Goal: Information Seeking & Learning: Find specific fact

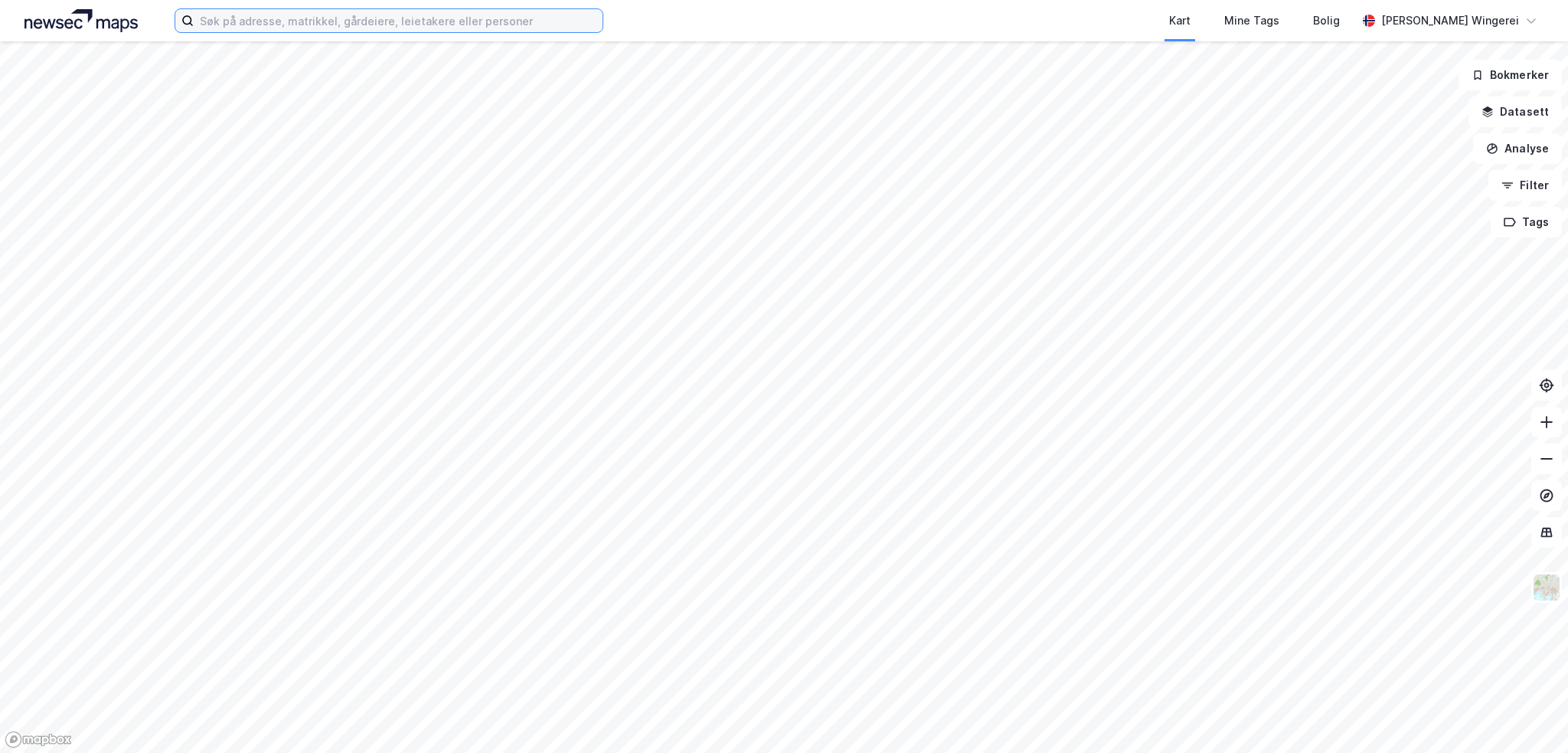
click at [253, 23] on input at bounding box center [397, 20] width 409 height 23
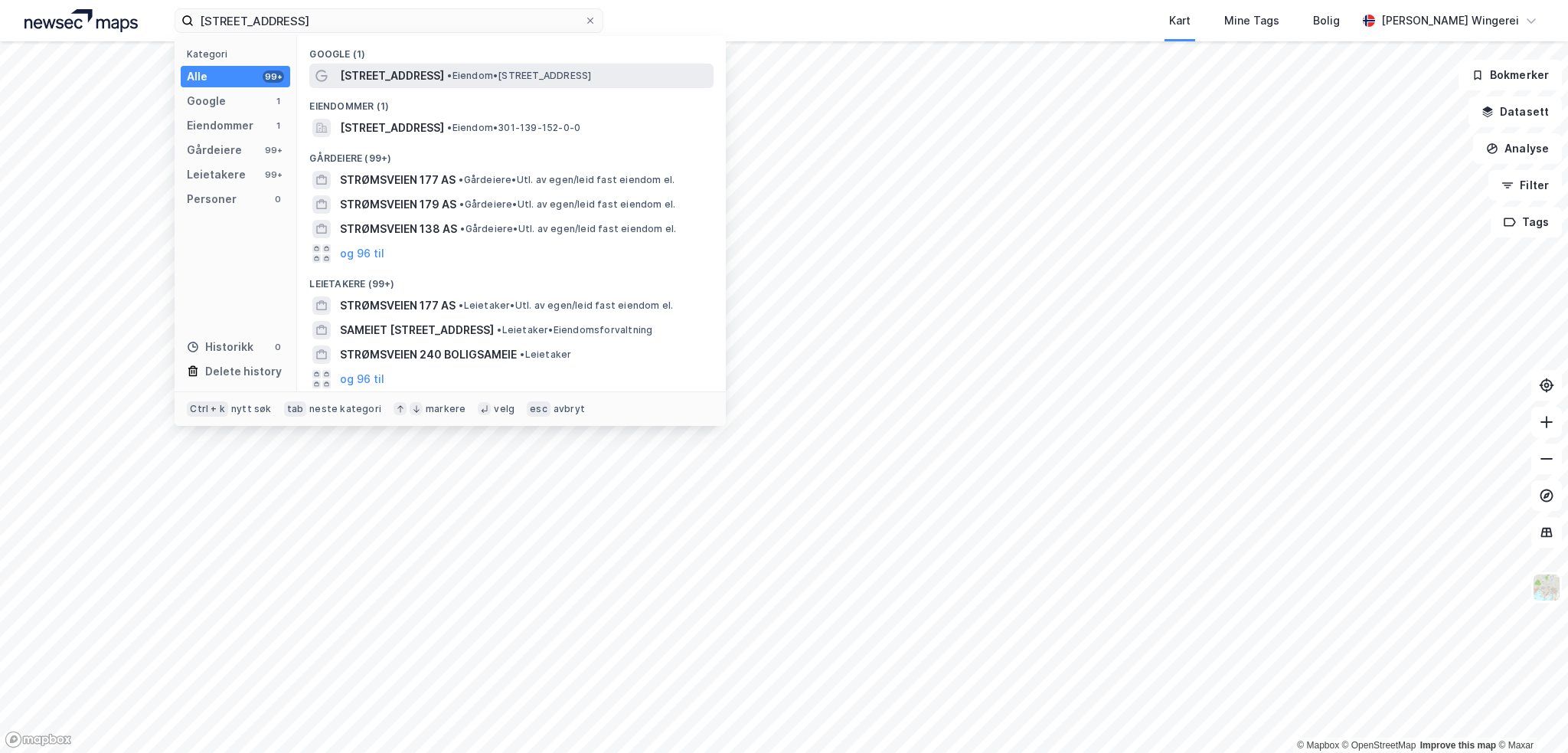
click at [375, 70] on span "[STREET_ADDRESS]" at bounding box center [392, 76] width 104 height 19
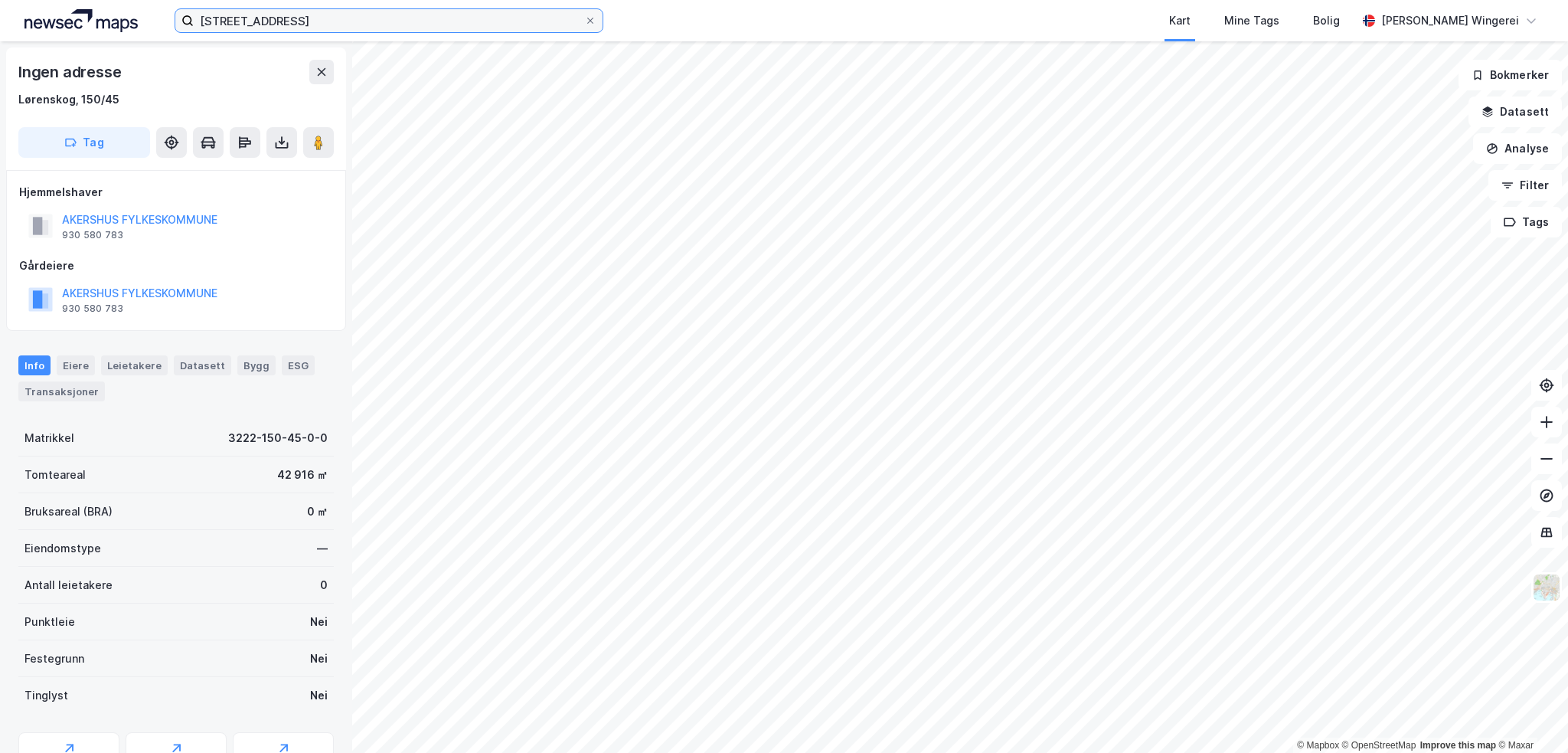
click at [298, 18] on input "[STREET_ADDRESS]" at bounding box center [388, 20] width 391 height 23
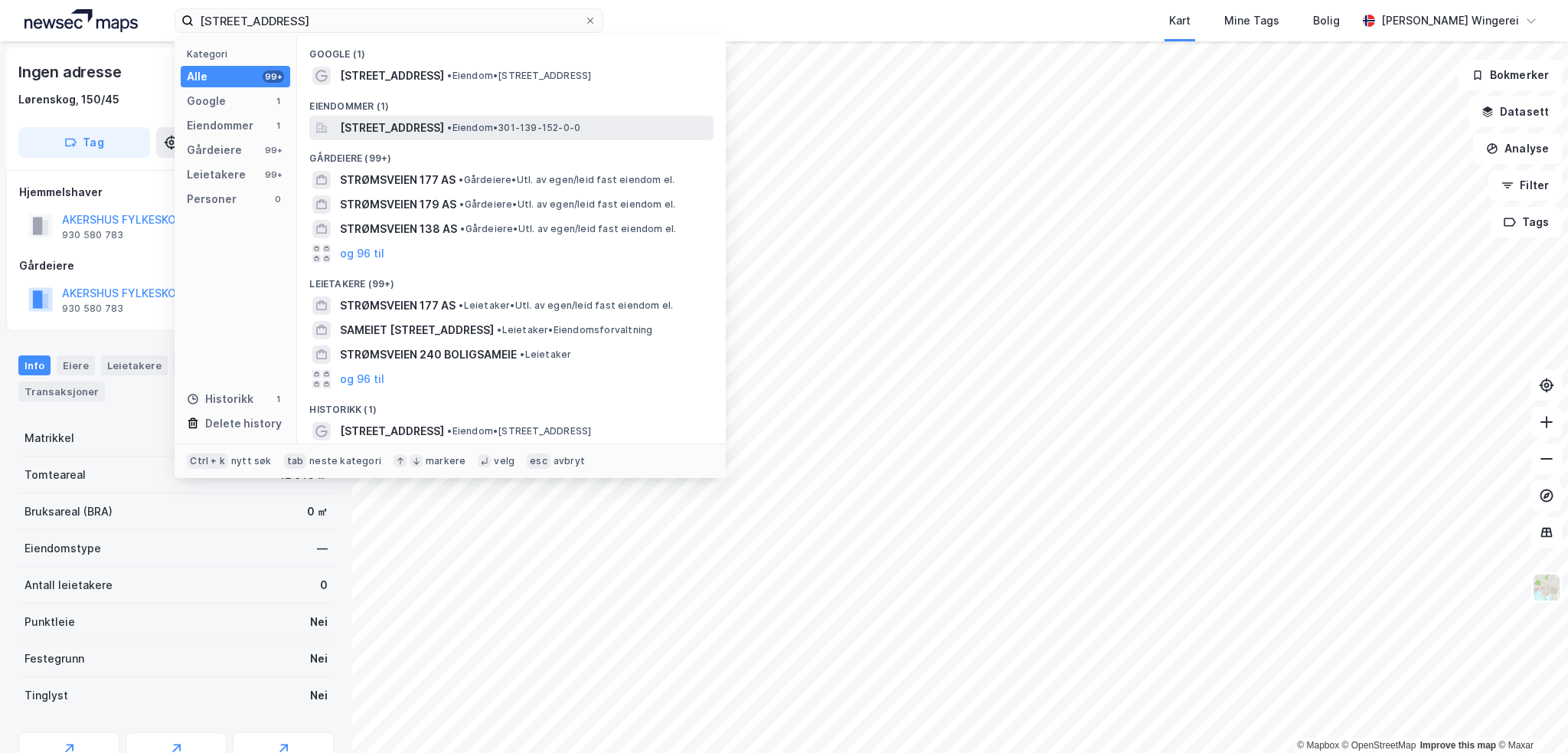
click at [421, 130] on span "[STREET_ADDRESS]" at bounding box center [392, 127] width 104 height 19
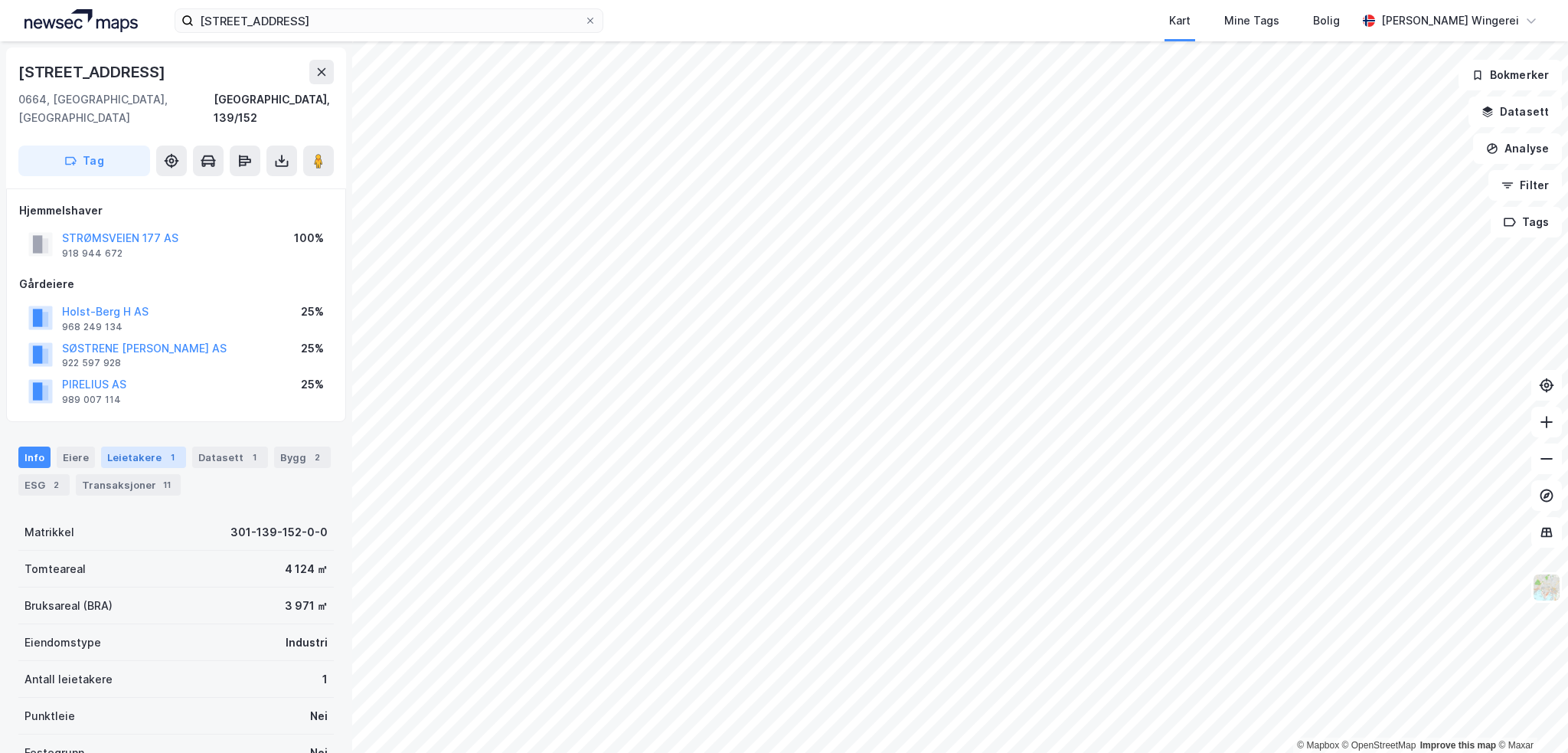
click at [128, 447] on div "Leietakere 1" at bounding box center [143, 457] width 85 height 22
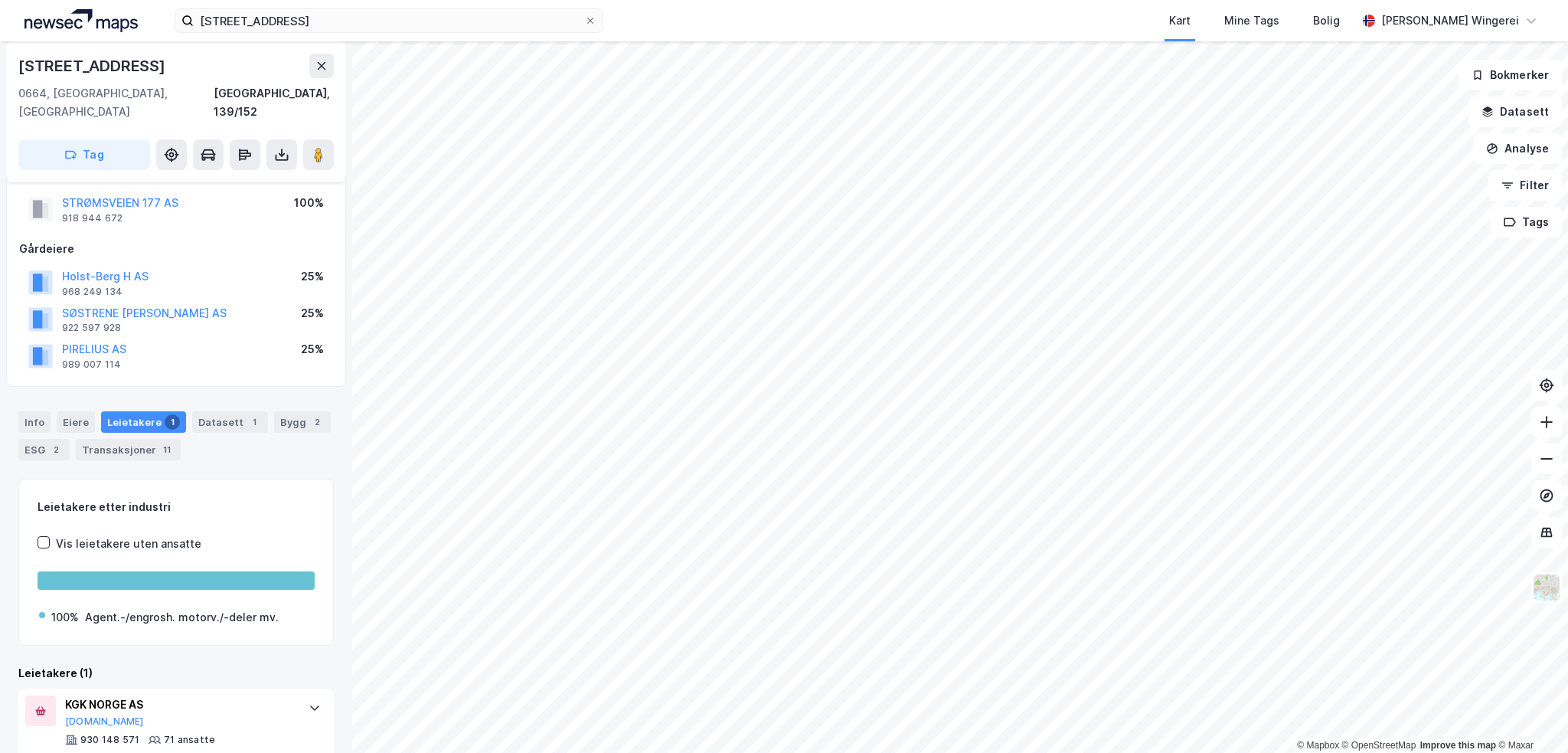
scroll to position [54, 0]
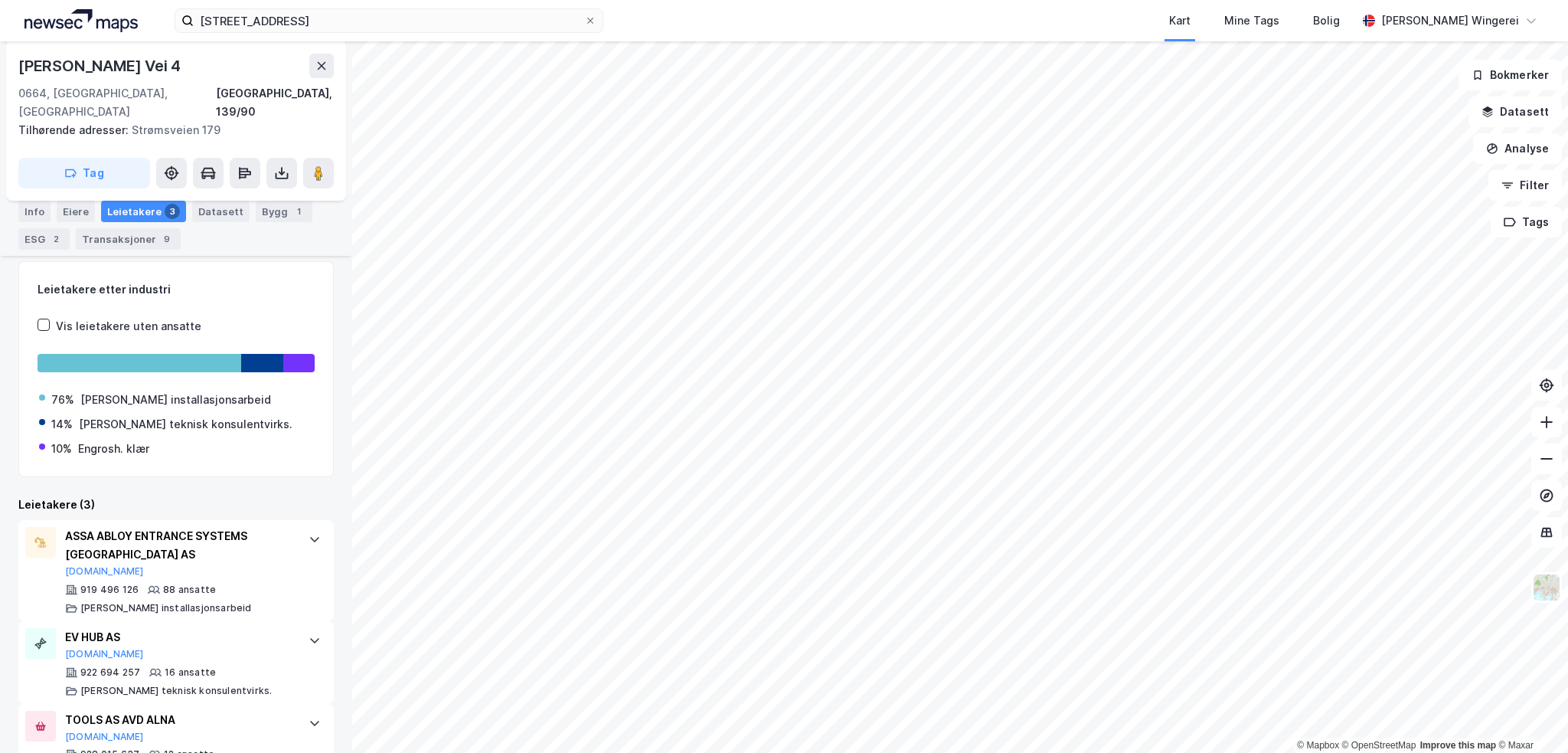
scroll to position [305, 0]
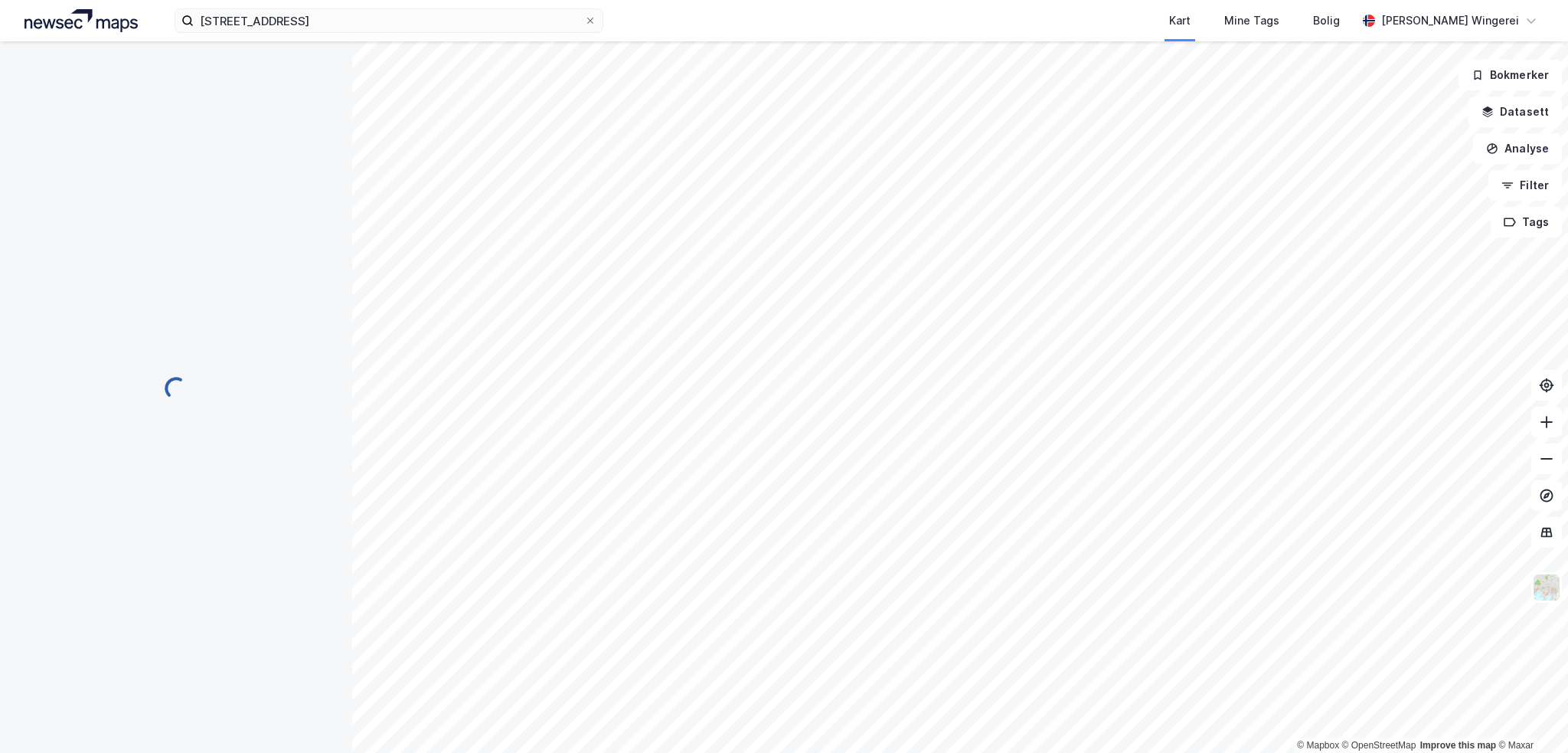
scroll to position [51, 0]
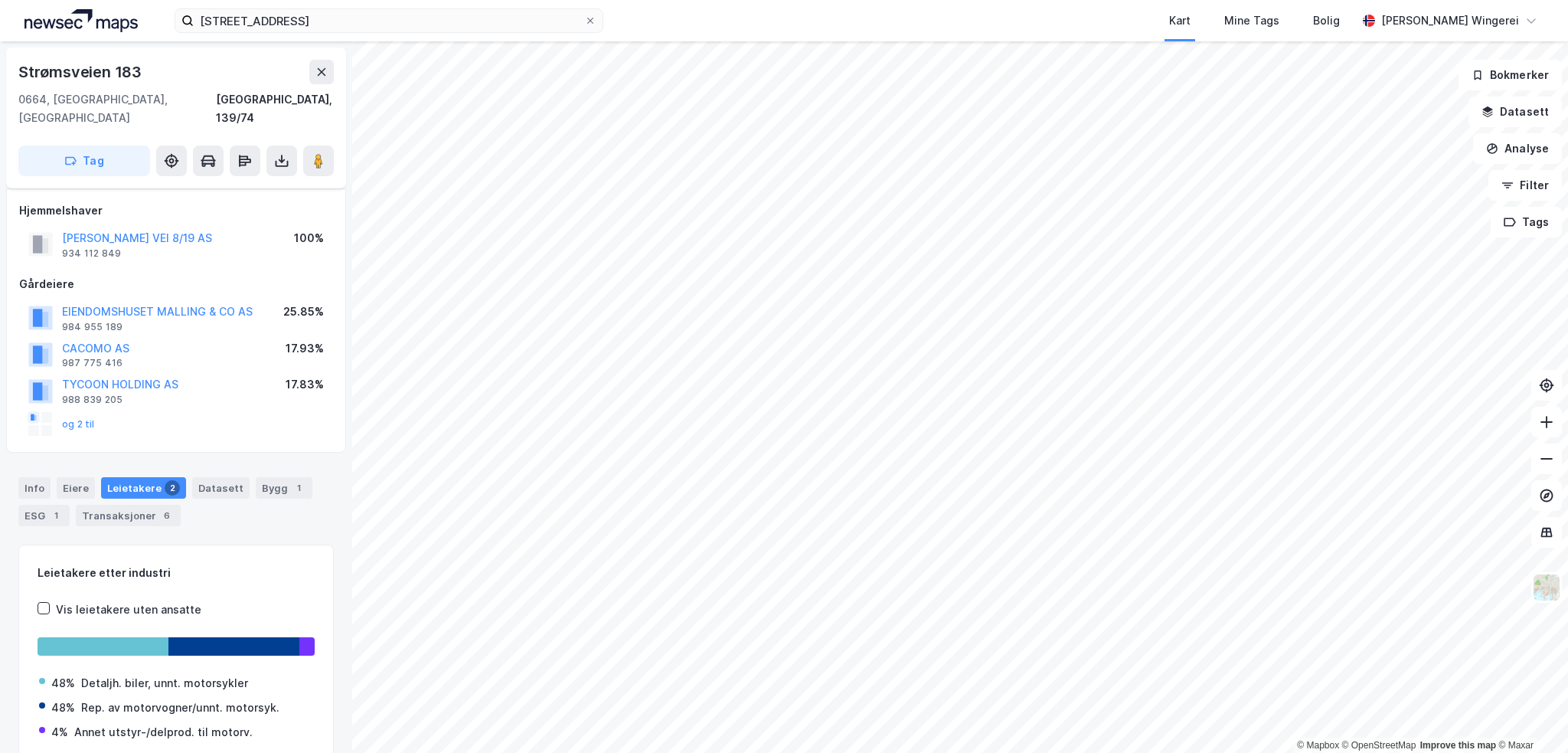
scroll to position [51, 0]
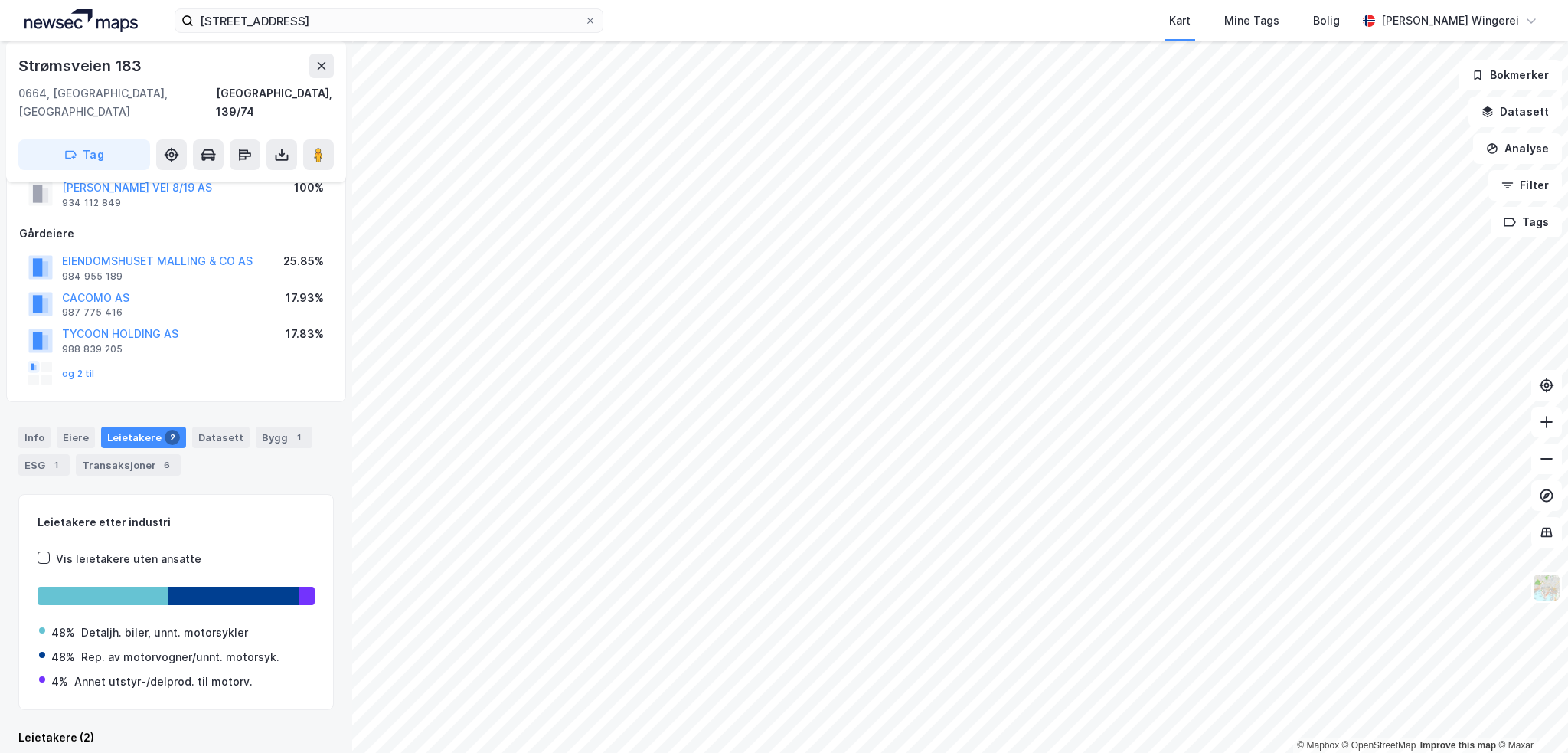
scroll to position [39, 0]
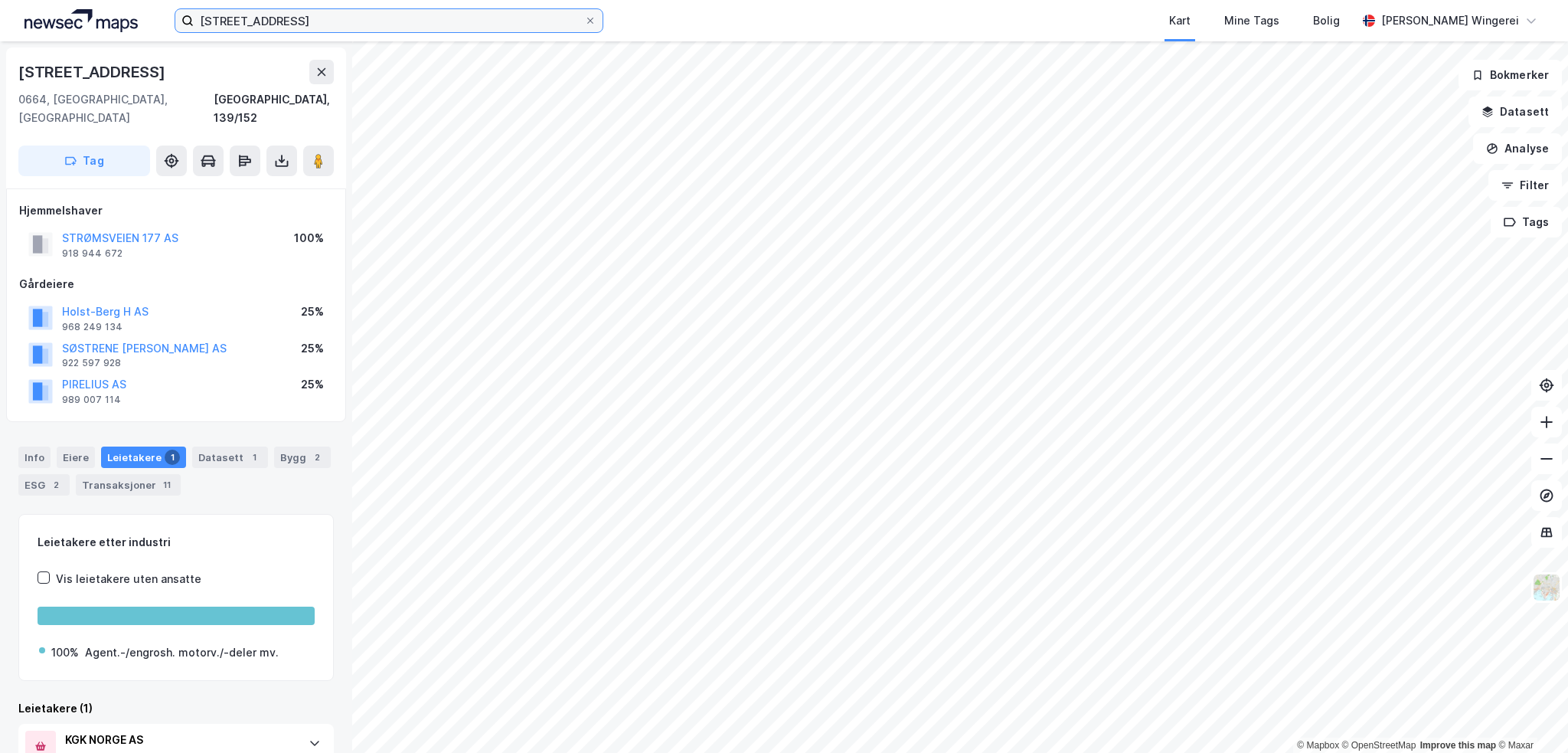
click at [380, 28] on input "[STREET_ADDRESS]" at bounding box center [388, 20] width 391 height 23
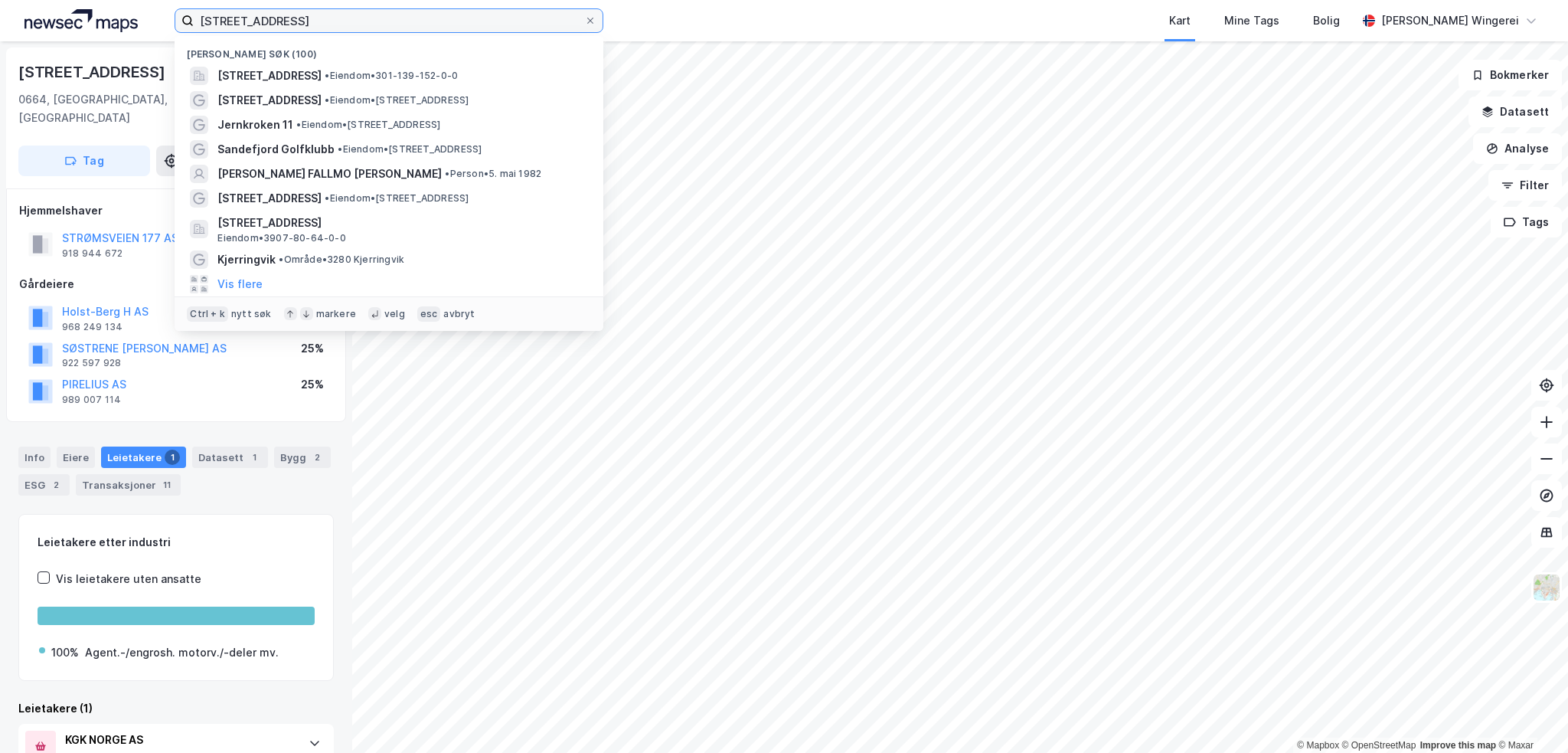
click at [380, 28] on input "[STREET_ADDRESS]" at bounding box center [388, 20] width 391 height 23
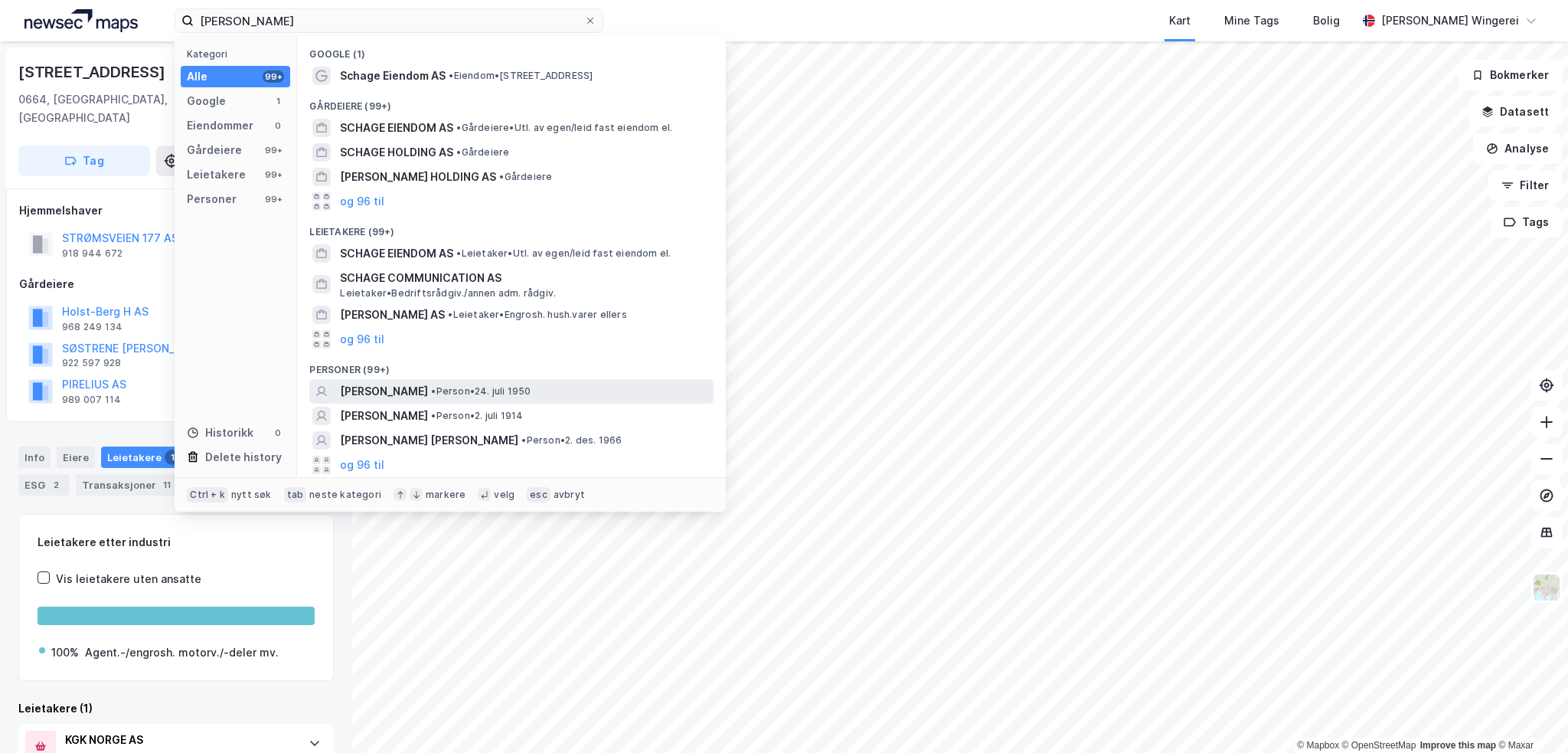
click at [448, 385] on span "• Person • 24. juli 1950" at bounding box center [481, 391] width 100 height 12
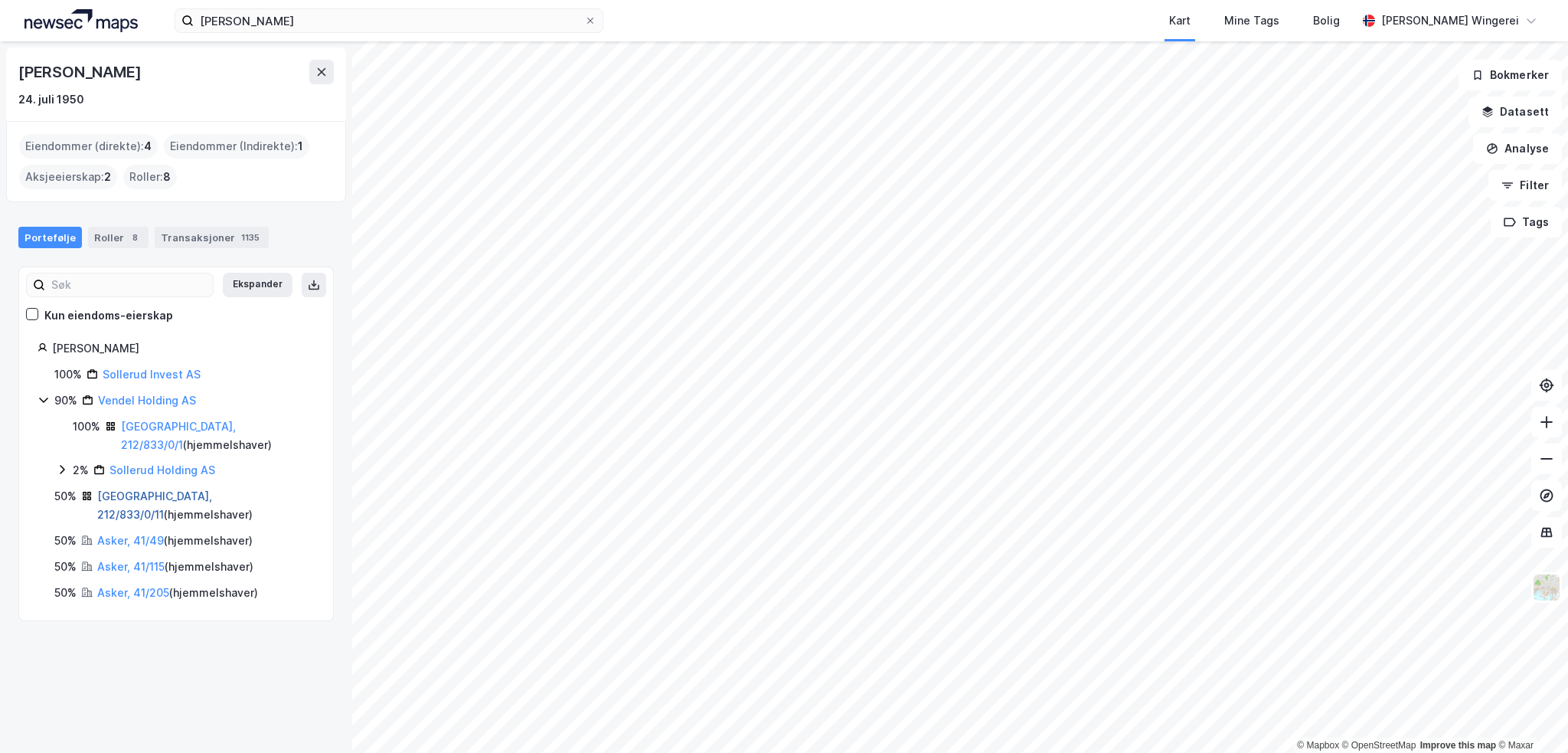
click at [134, 489] on link "[GEOGRAPHIC_DATA], 212/833/0/11" at bounding box center [155, 505] width 115 height 31
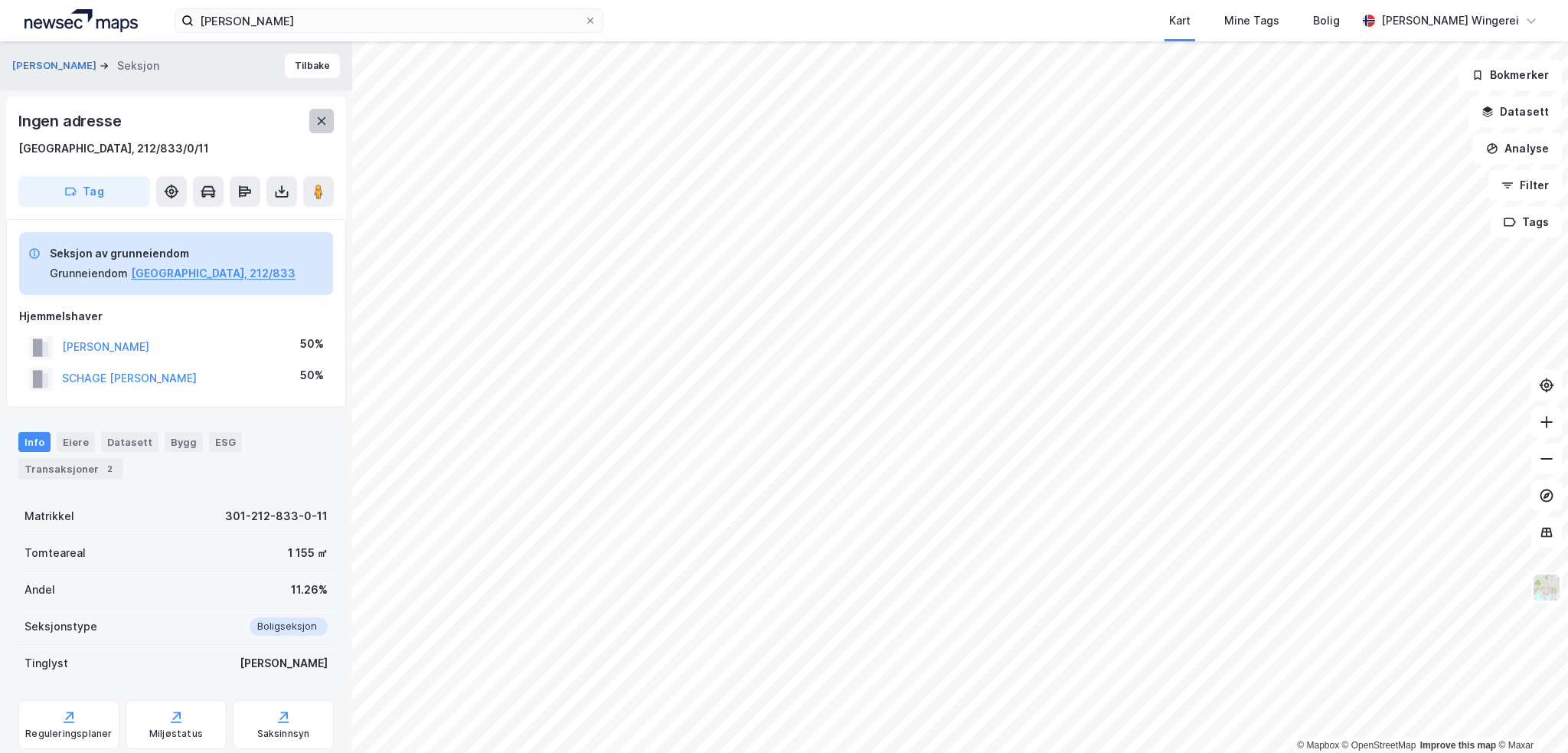
click at [322, 119] on icon at bounding box center [321, 121] width 8 height 8
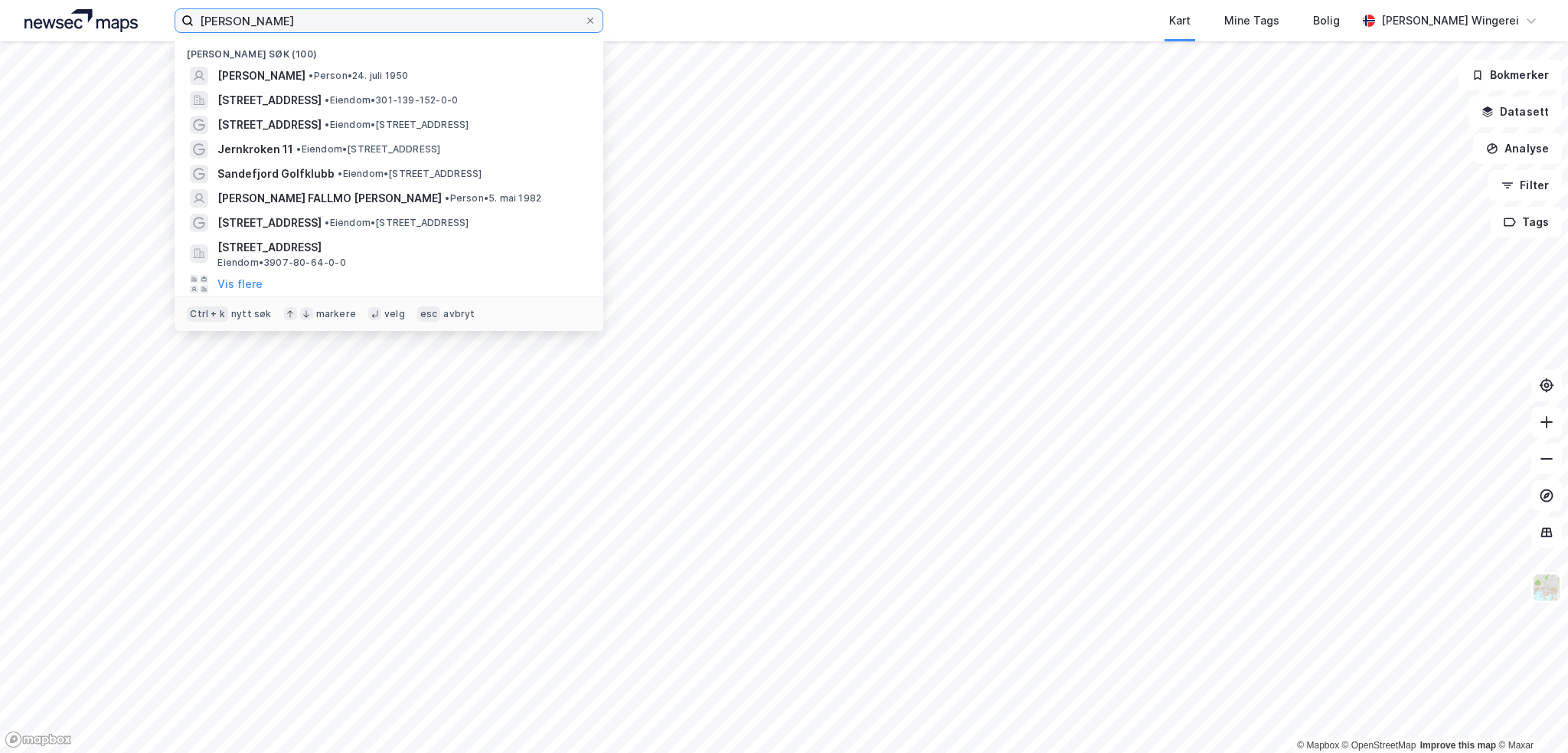
click at [236, 19] on input "[PERSON_NAME]" at bounding box center [388, 20] width 391 height 23
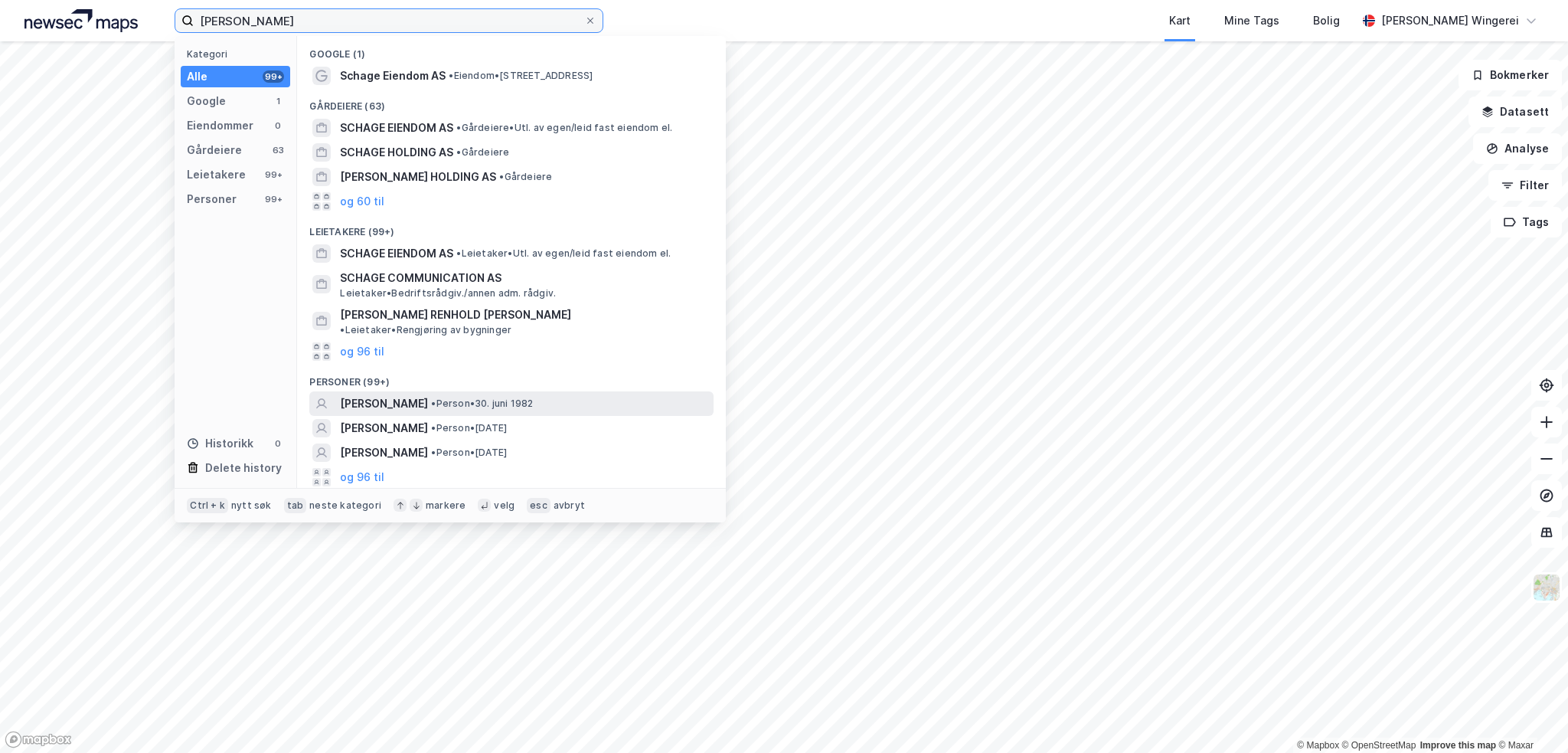
type input "[PERSON_NAME]"
click at [374, 394] on span "[PERSON_NAME]" at bounding box center [384, 403] width 88 height 19
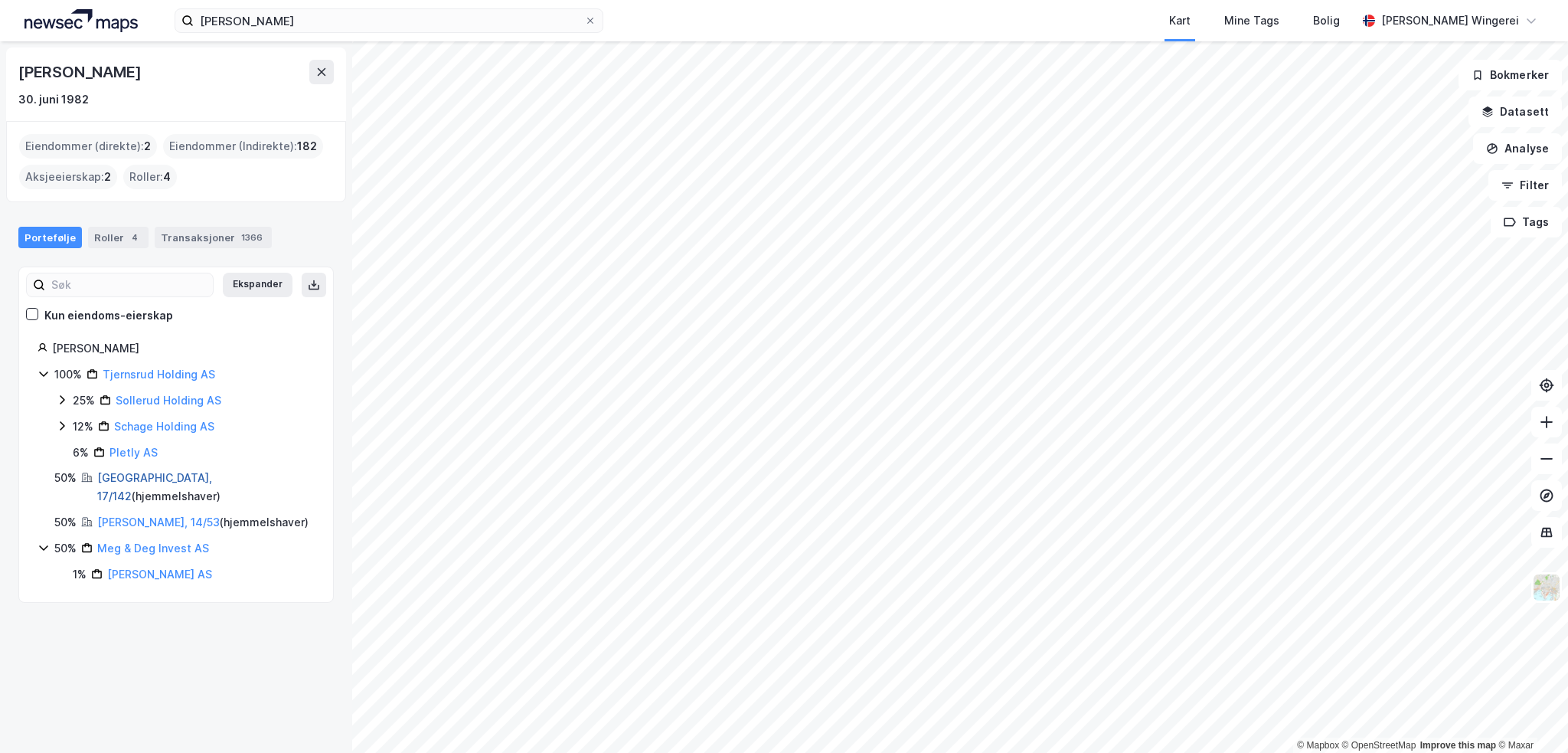
click at [108, 482] on link "[GEOGRAPHIC_DATA], 17/142" at bounding box center [155, 486] width 115 height 31
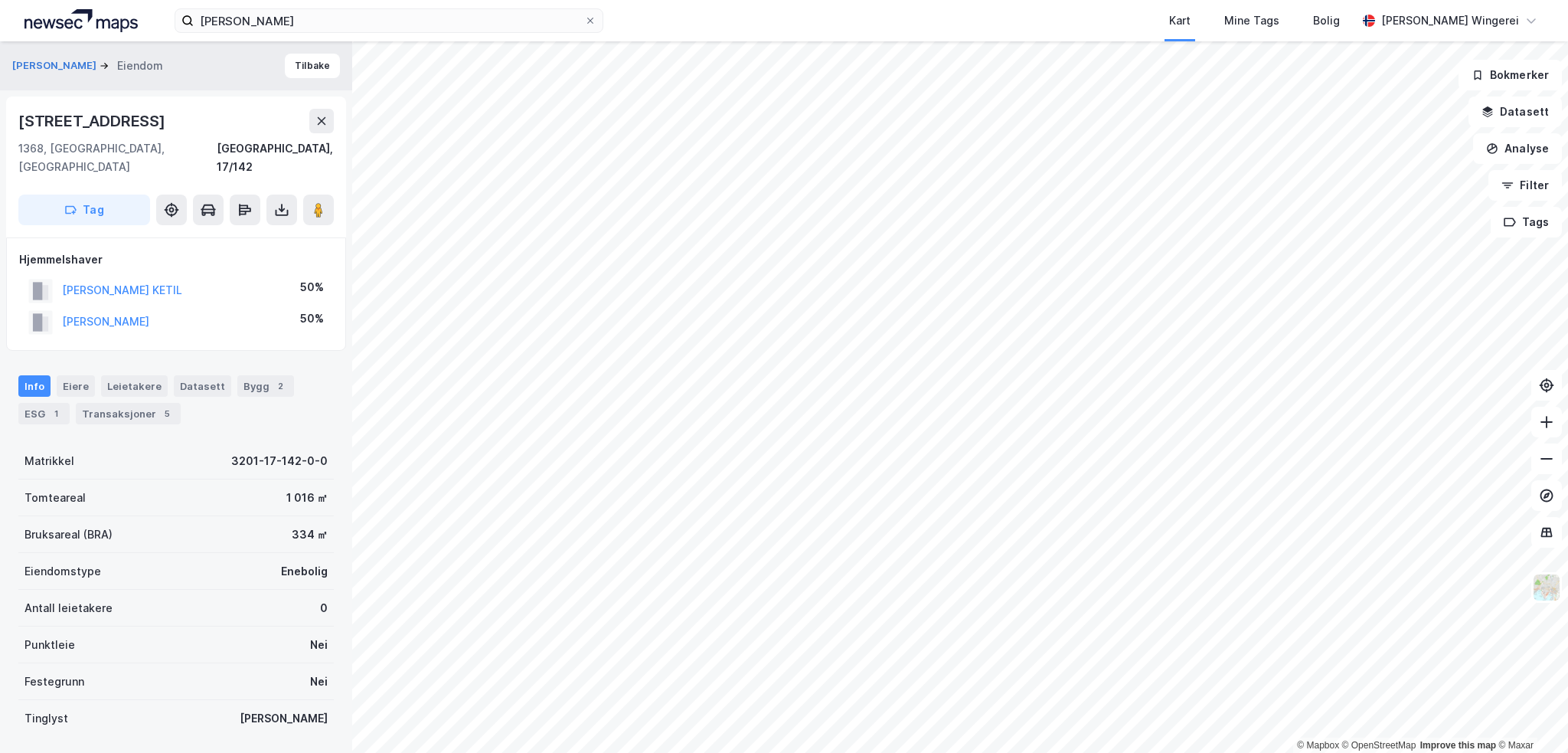
scroll to position [1, 0]
click at [313, 202] on icon at bounding box center [318, 209] width 15 height 15
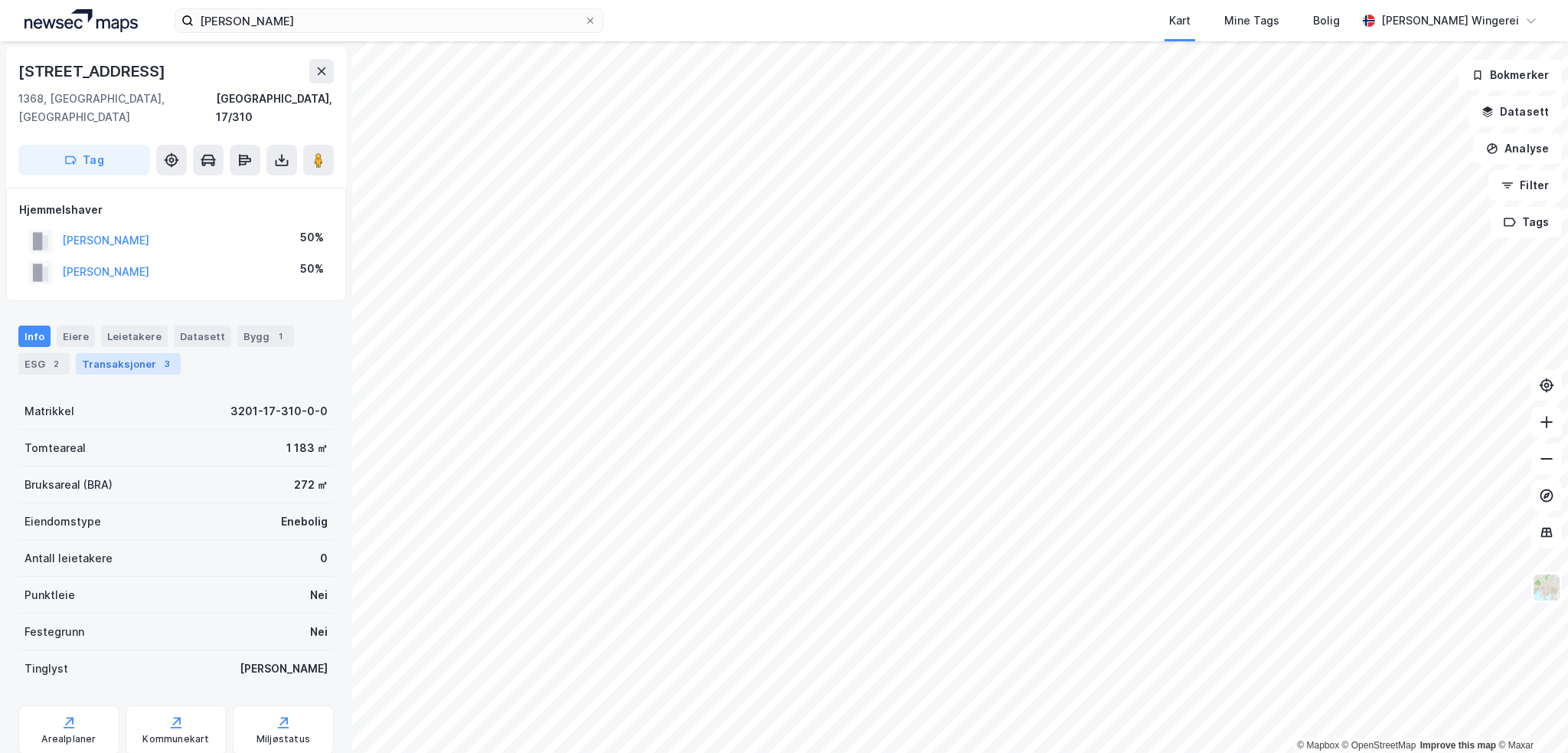
click at [104, 353] on div "Transaksjoner 3" at bounding box center [128, 364] width 105 height 22
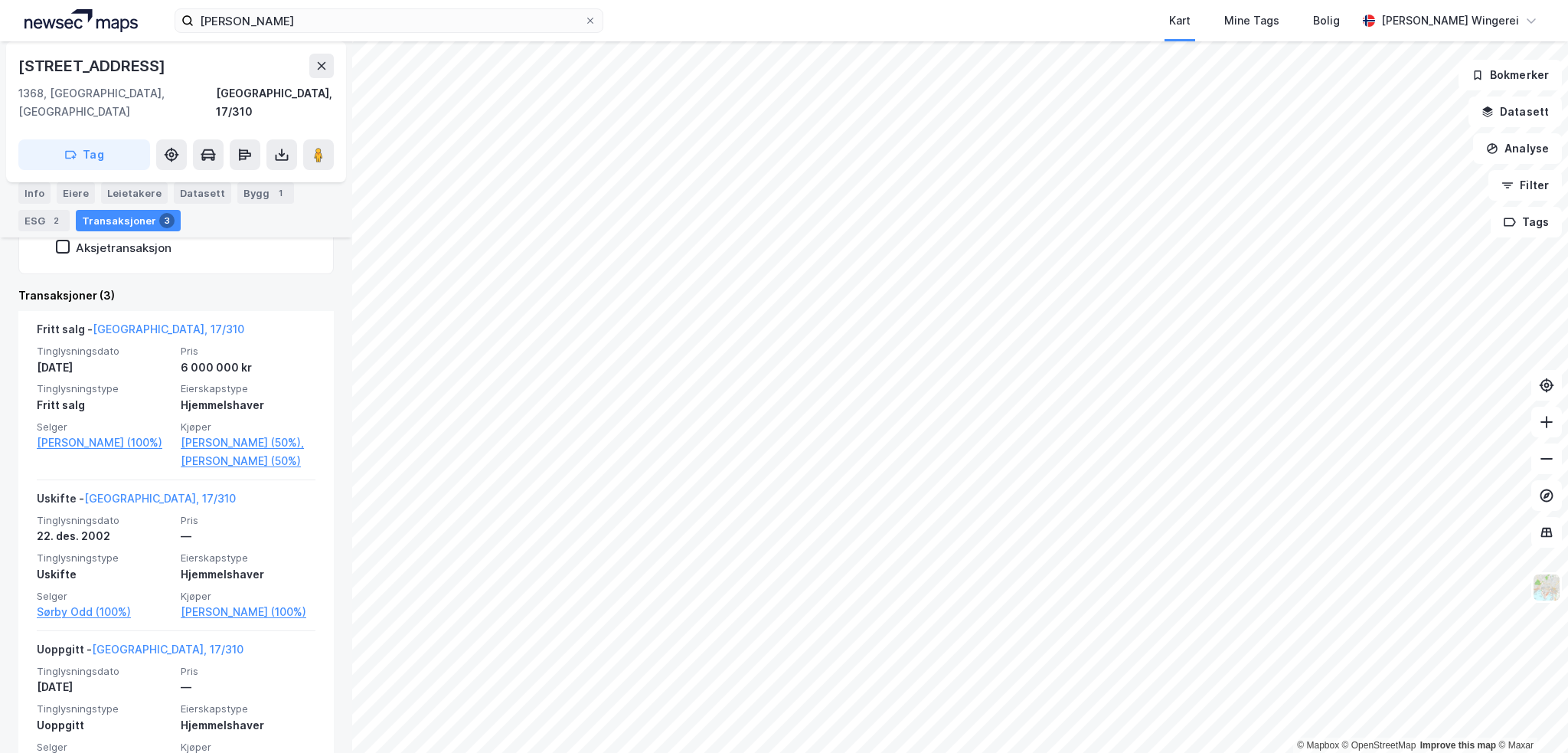
scroll to position [379, 0]
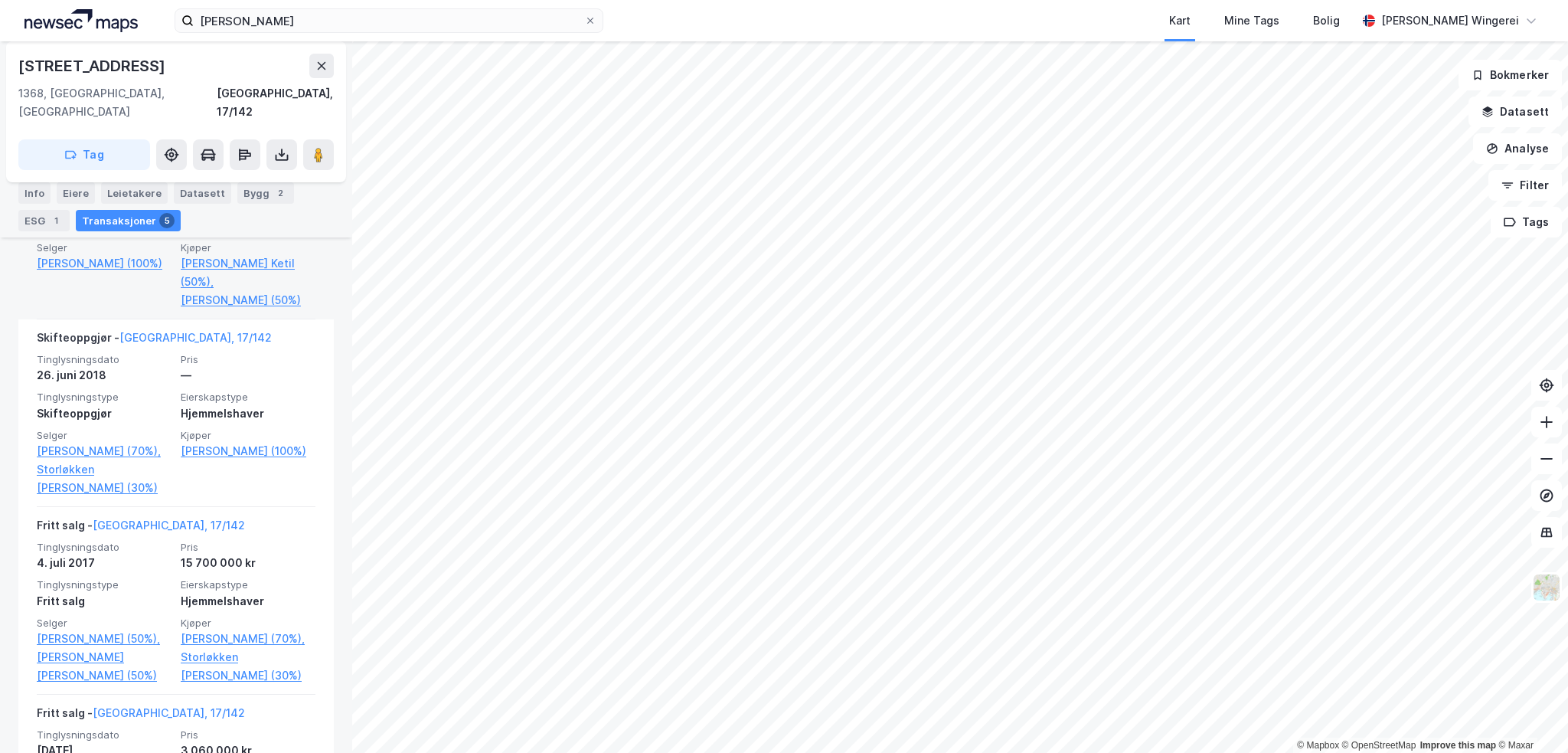
scroll to position [613, 0]
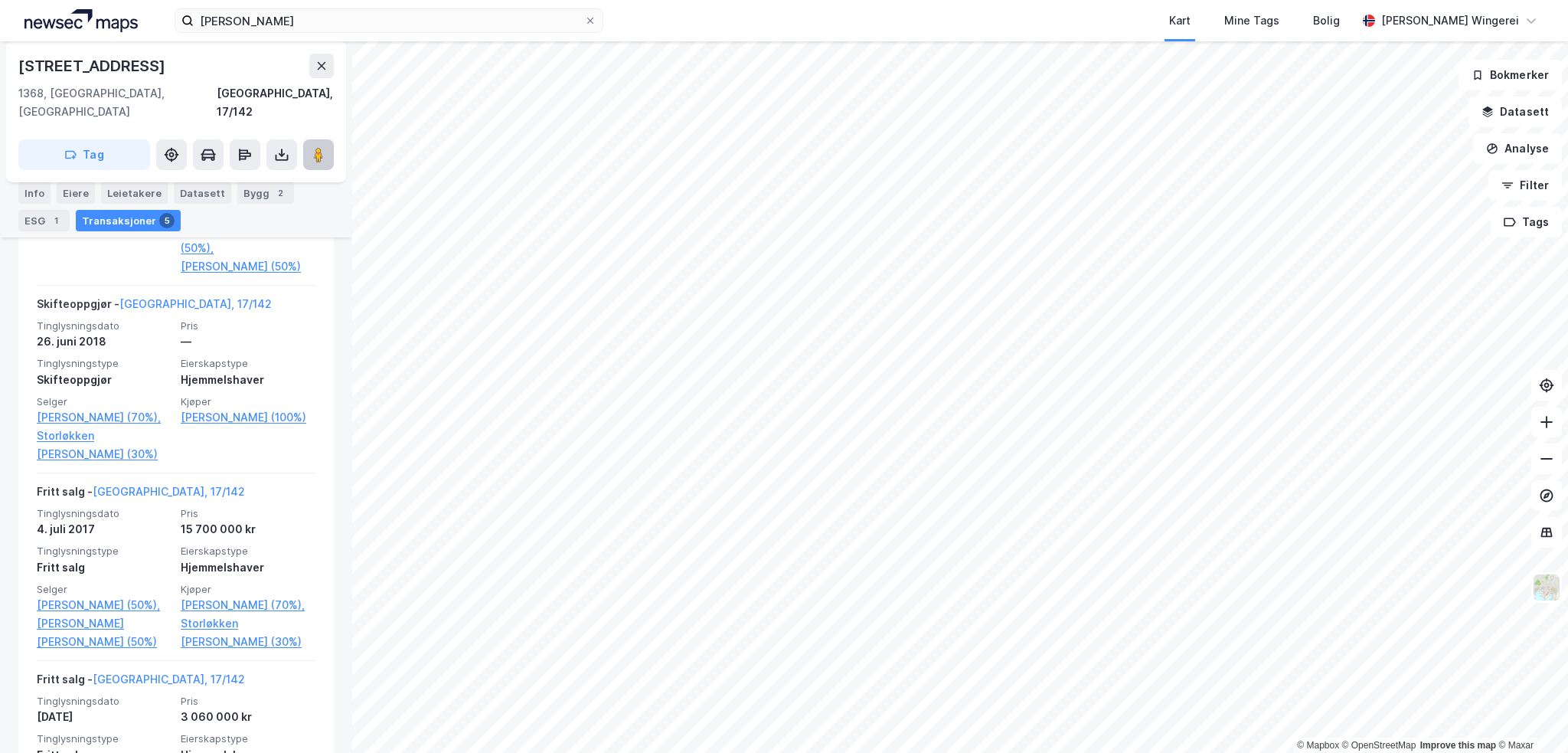
click at [308, 142] on button at bounding box center [318, 155] width 31 height 31
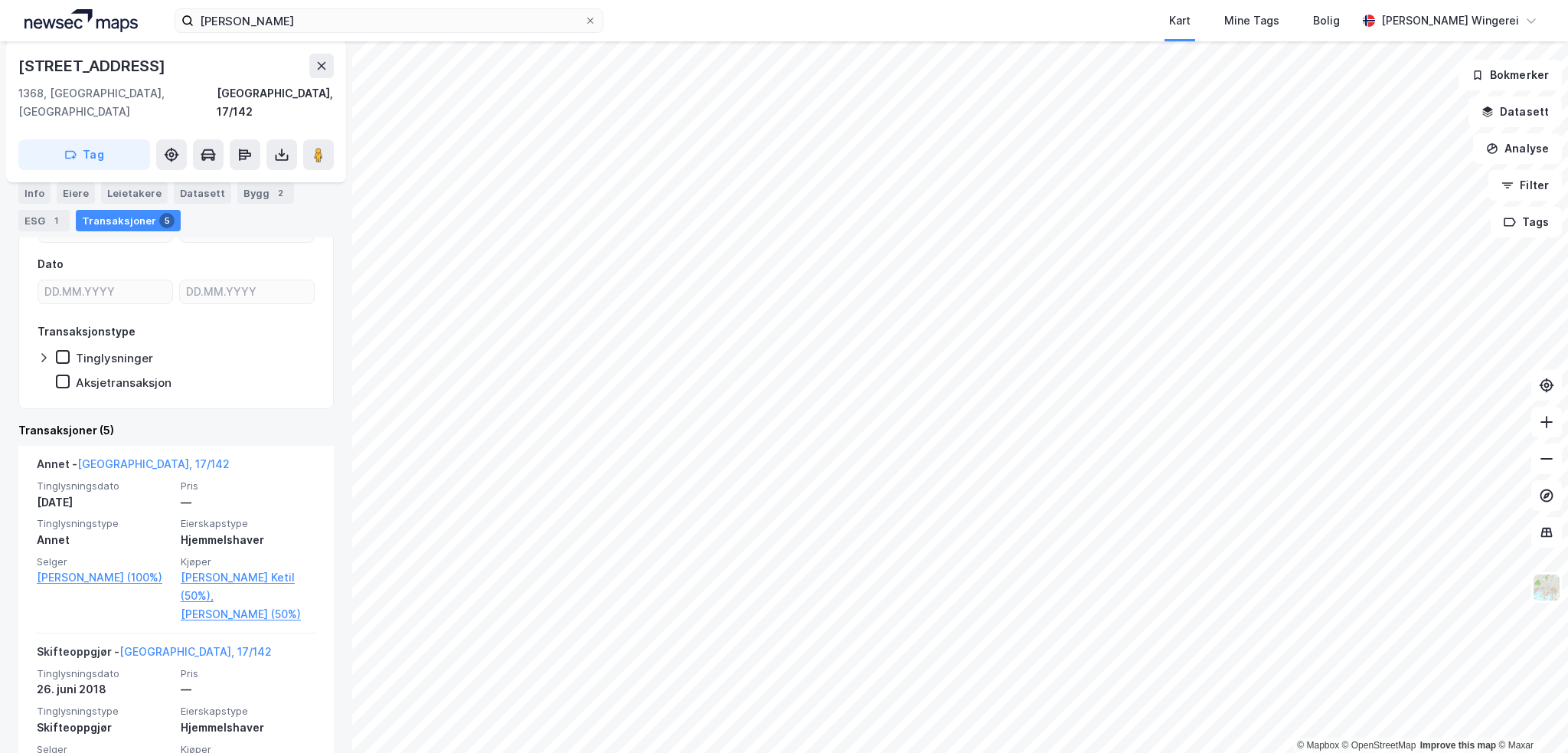
scroll to position [383, 0]
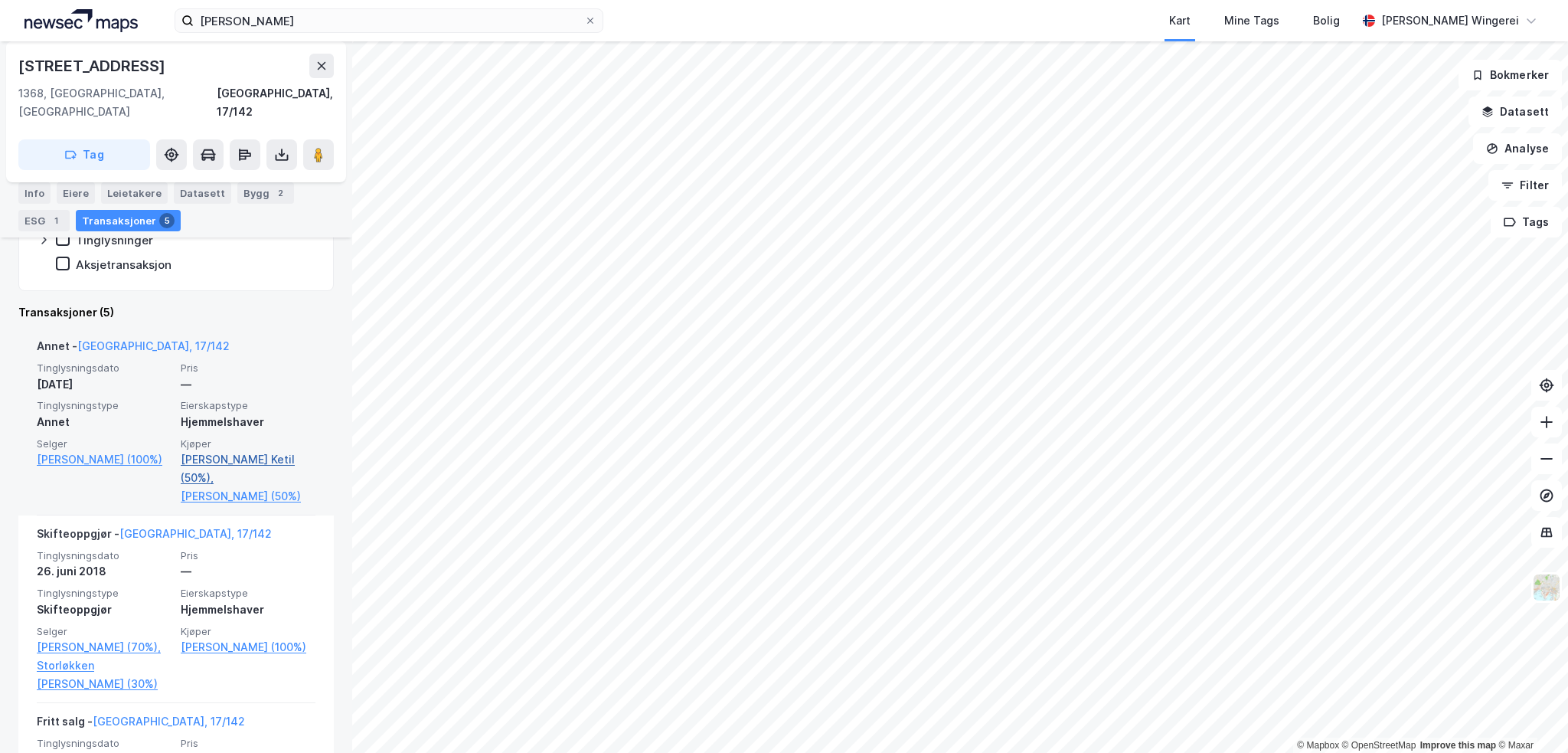
click at [256, 451] on link "[PERSON_NAME] Ketil (50%)," at bounding box center [247, 469] width 135 height 37
